Goal: Navigation & Orientation: Find specific page/section

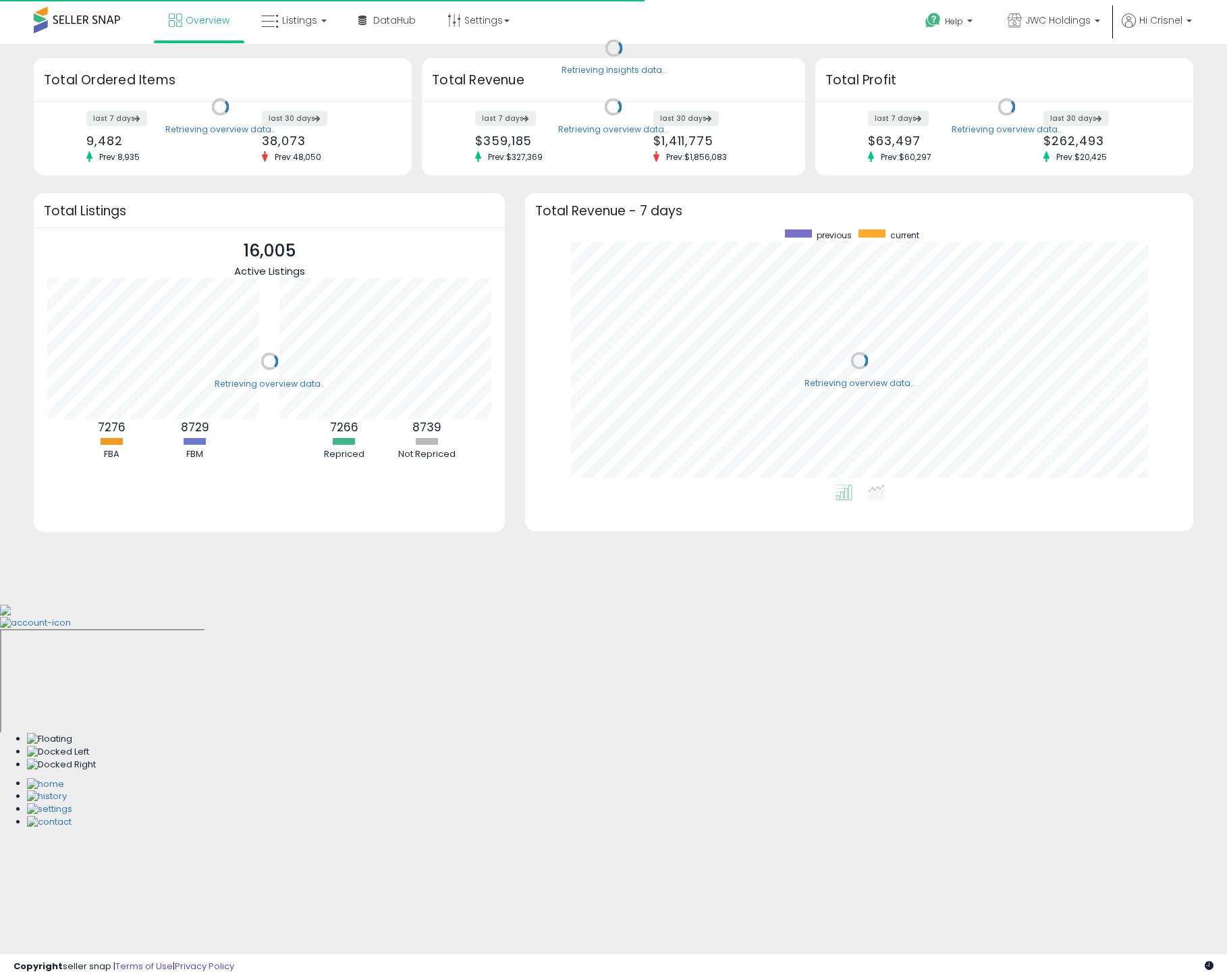
scroll to position [255, 640]
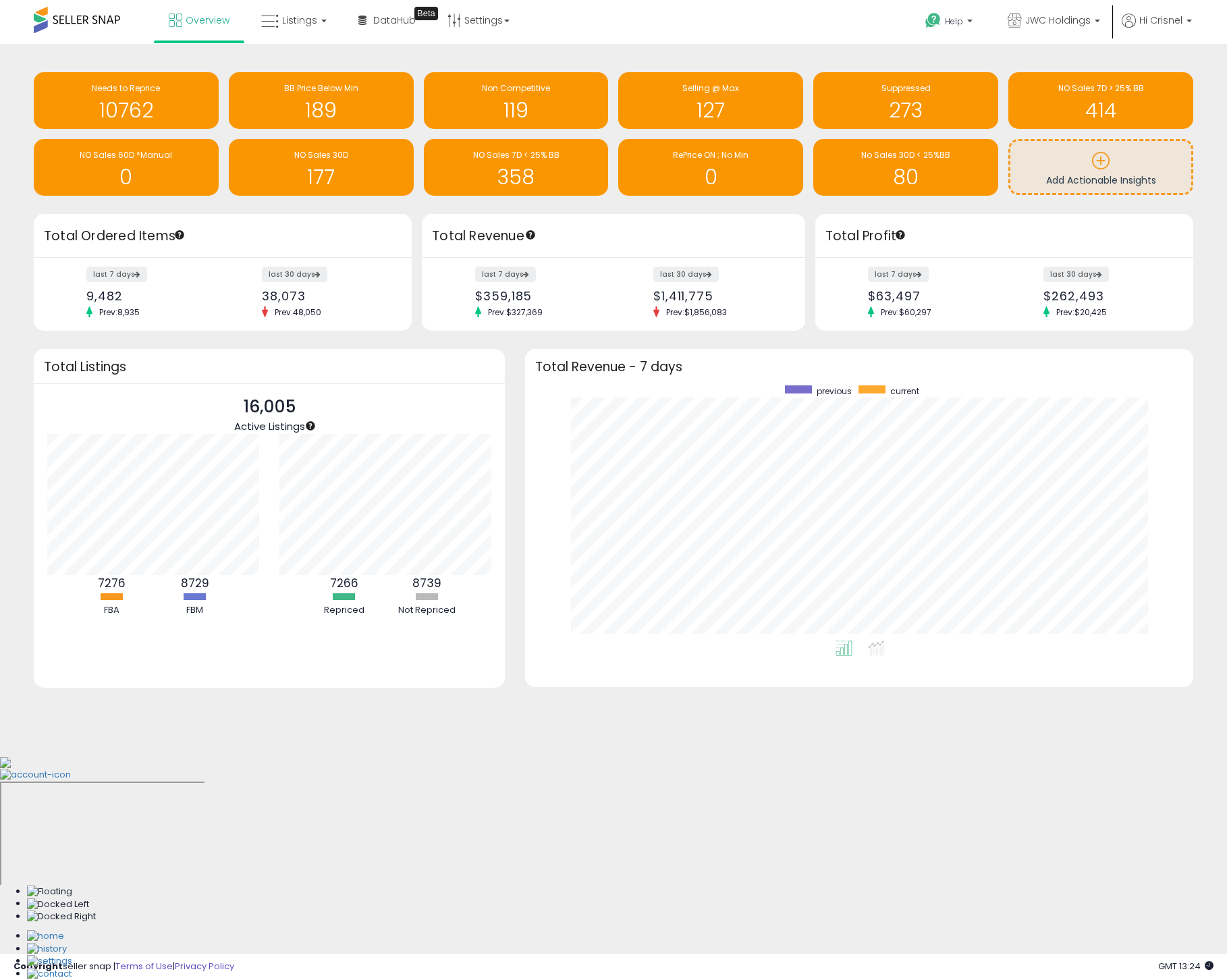
click at [652, 20] on div "Overview Listings DataHub Beta" at bounding box center [395, 29] width 811 height 58
click at [652, 24] on div "Overview Listings DataHub Beta" at bounding box center [395, 29] width 811 height 58
